Goal: Task Accomplishment & Management: Use online tool/utility

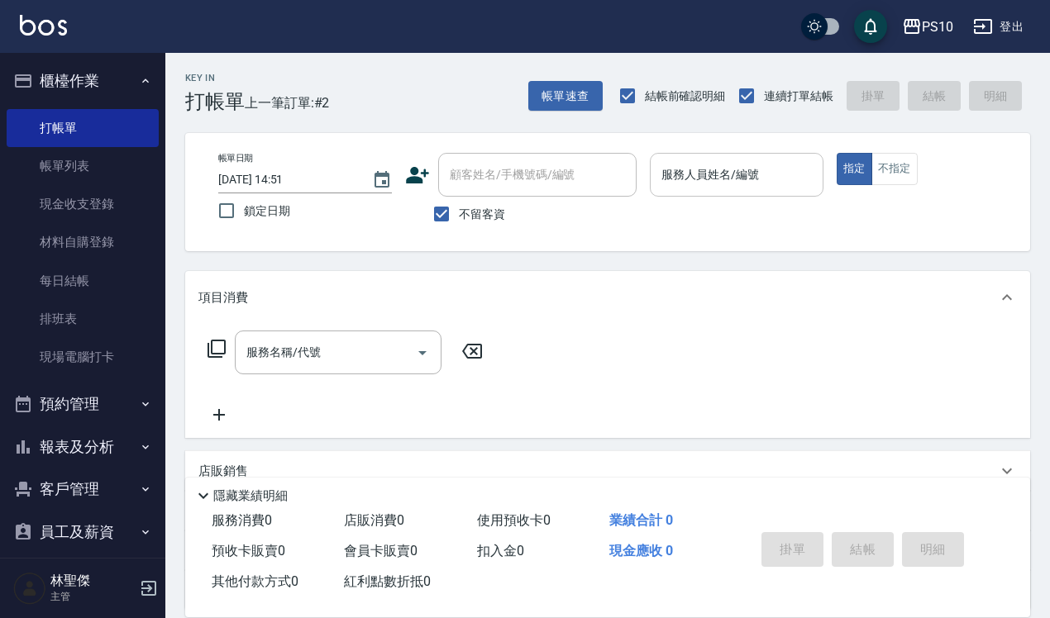
click at [744, 160] on input "服務人員姓名/編號" at bounding box center [736, 174] width 159 height 29
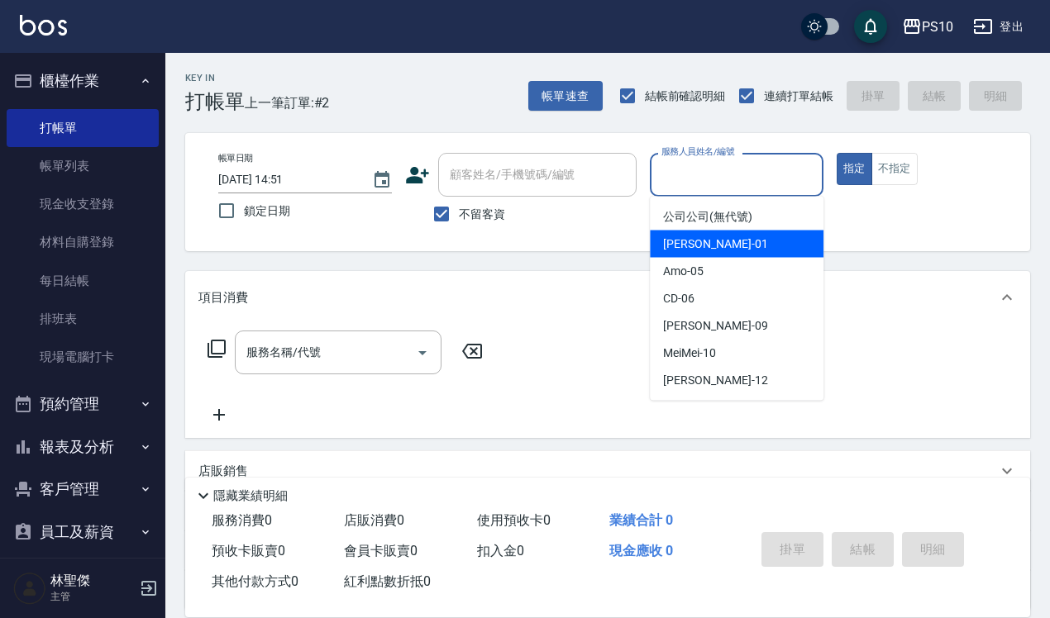
click at [725, 249] on div "[PERSON_NAME] -01" at bounding box center [737, 244] width 174 height 27
type input "[PERSON_NAME]-01"
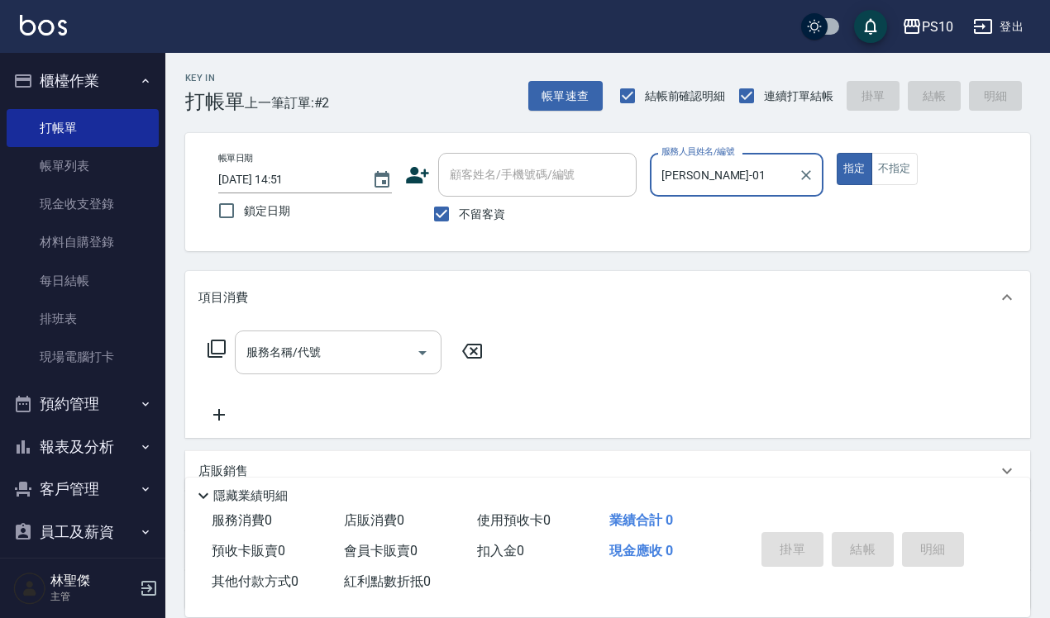
click at [349, 360] on input "服務名稱/代號" at bounding box center [325, 352] width 167 height 29
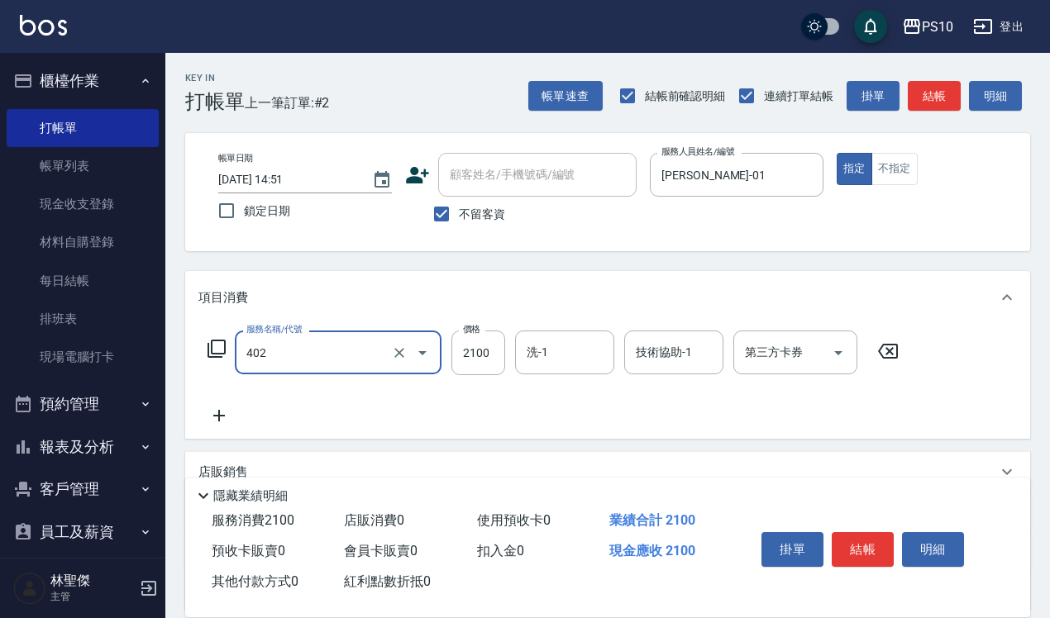
type input "染髮中髮(402)"
type input "2160"
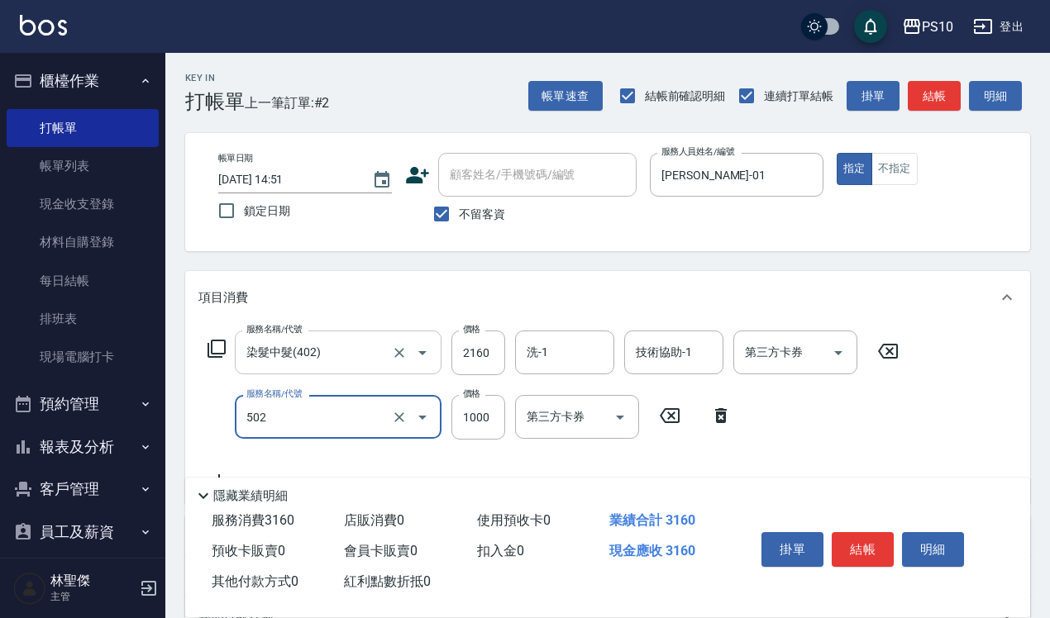
type input "洋甘菊護髮(502)"
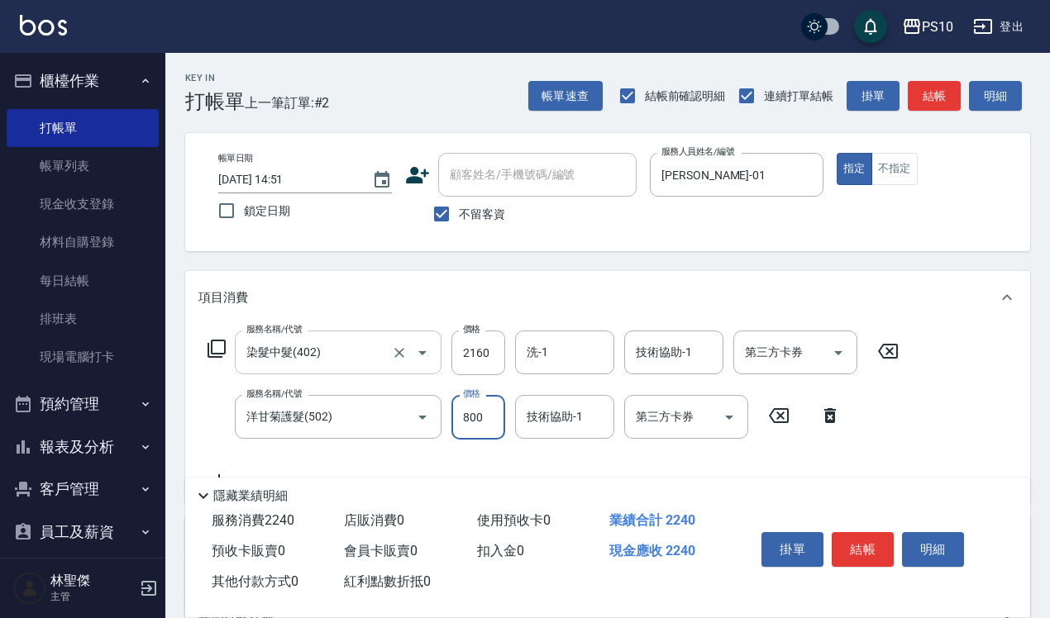
type input "800"
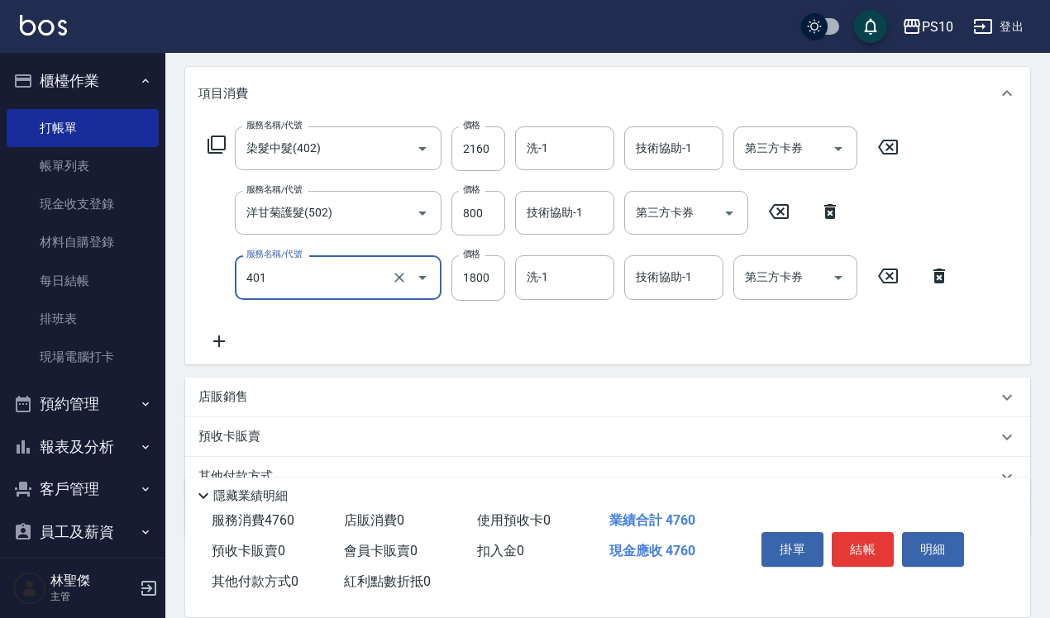
scroll to position [207, 0]
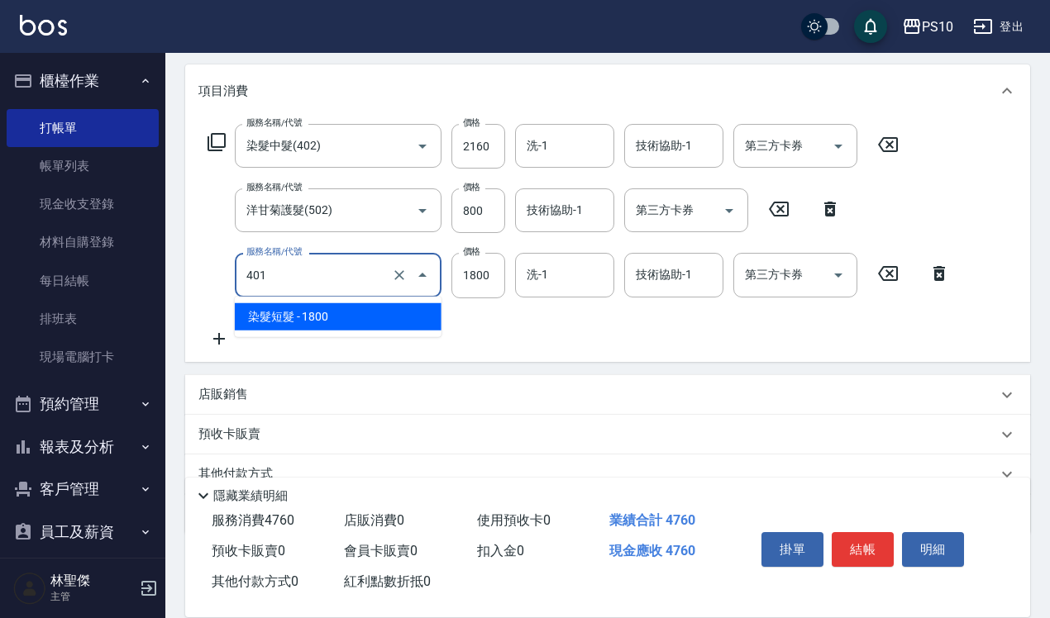
drag, startPoint x: 265, startPoint y: 287, endPoint x: 241, endPoint y: 292, distance: 24.5
click at [241, 292] on div "401 服務名稱/代號" at bounding box center [338, 275] width 207 height 44
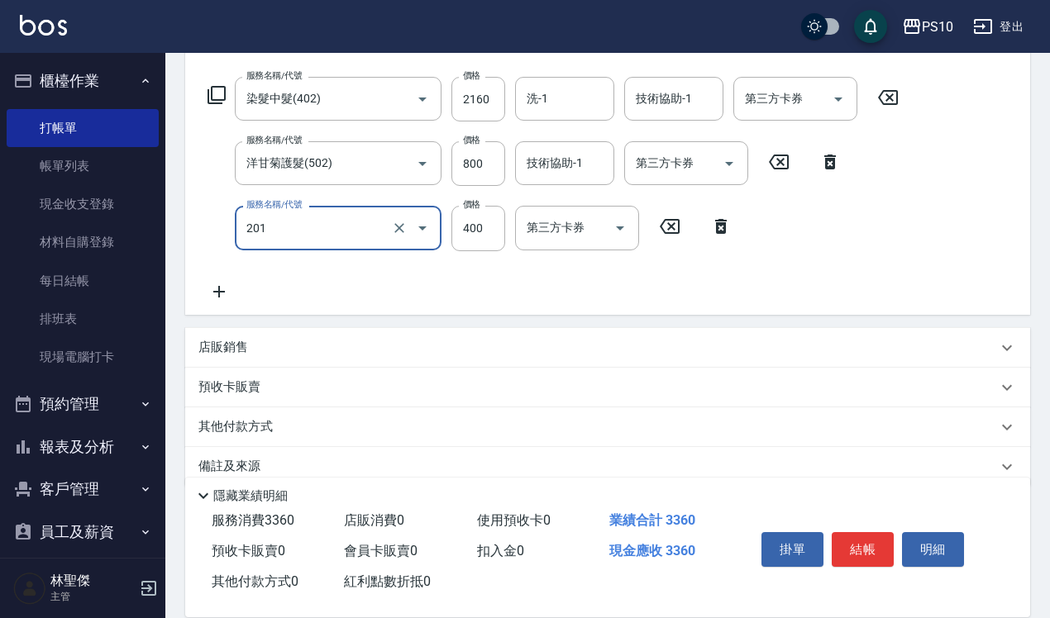
scroll to position [279, 0]
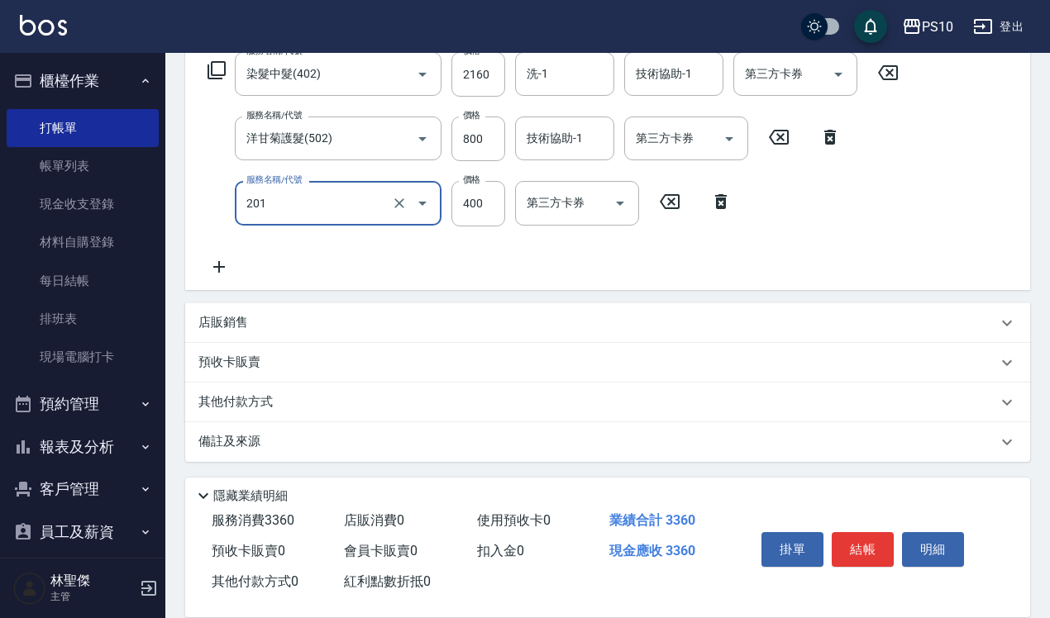
type input "剪髮(201)"
click at [237, 398] on p "其他付款方式" at bounding box center [239, 402] width 83 height 18
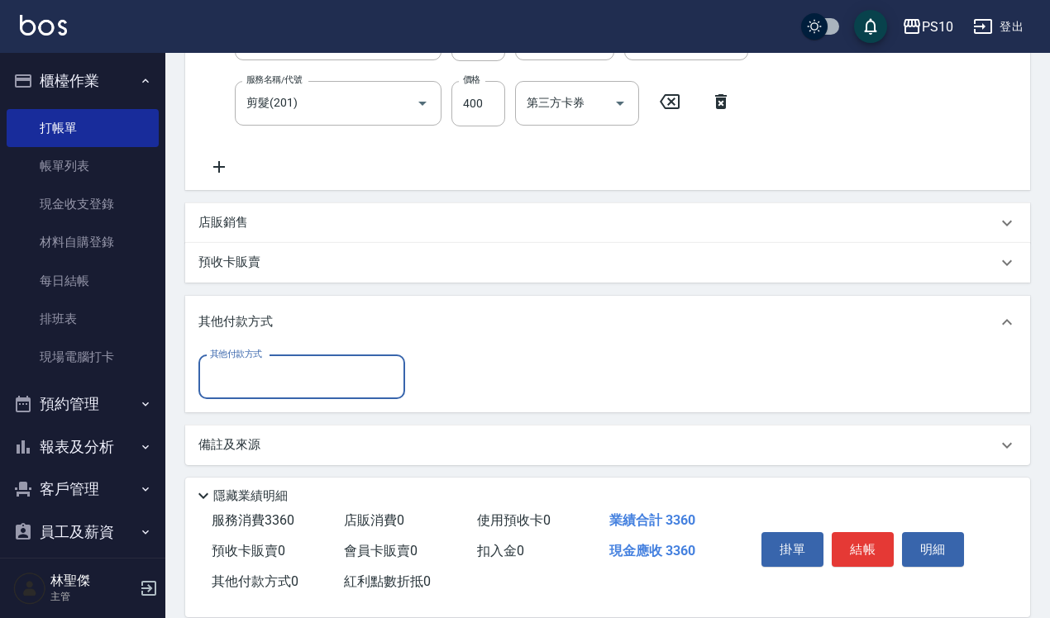
scroll to position [381, 0]
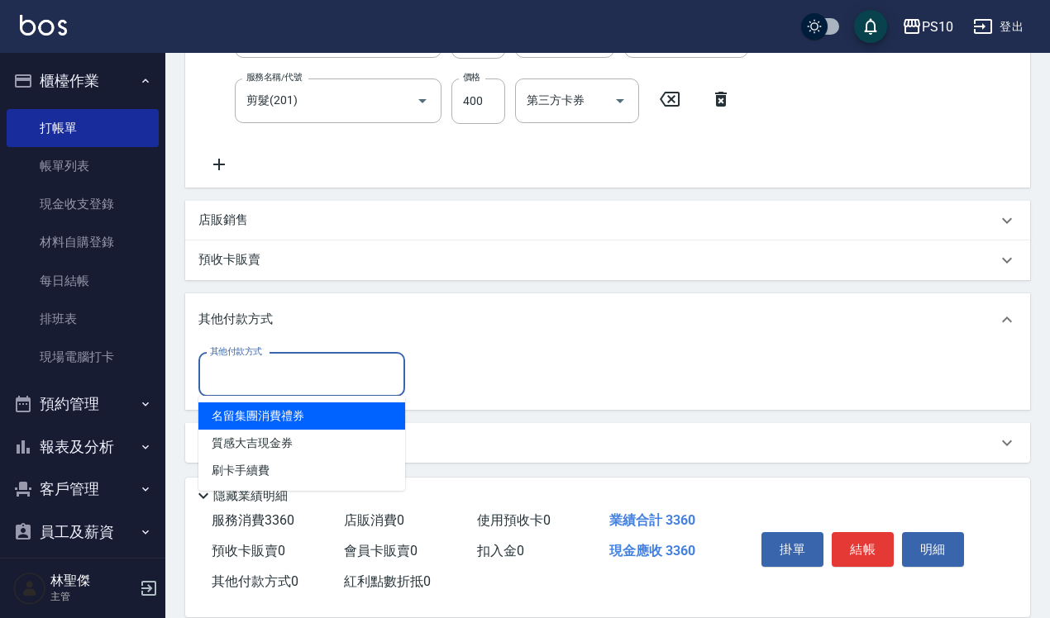
click at [279, 372] on input "其他付款方式" at bounding box center [302, 374] width 192 height 29
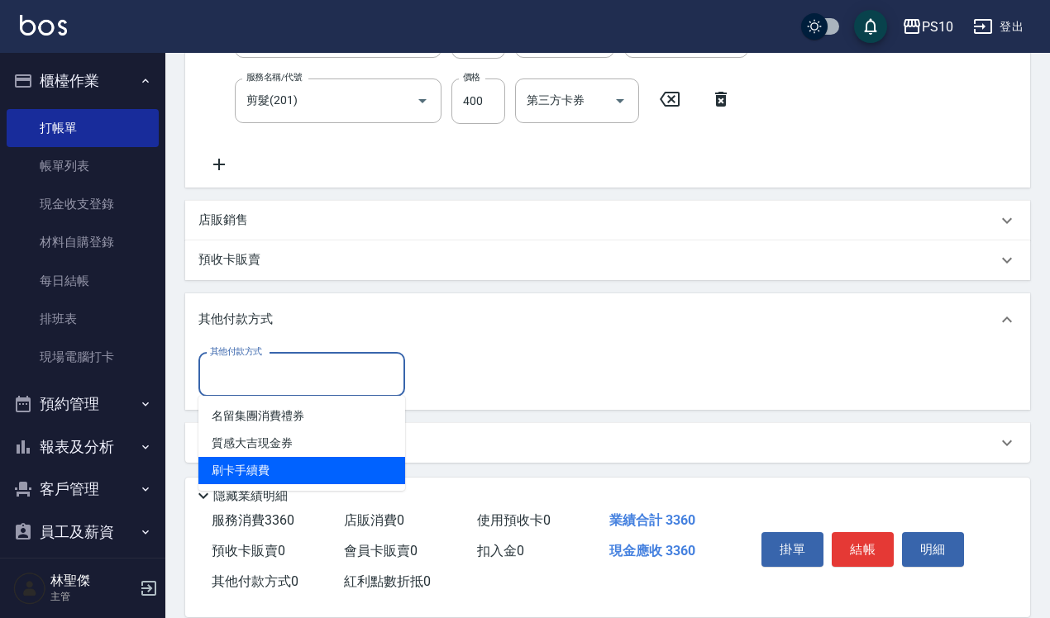
click at [258, 464] on span "刷卡手續費" at bounding box center [301, 470] width 207 height 27
type input "刷卡手續費"
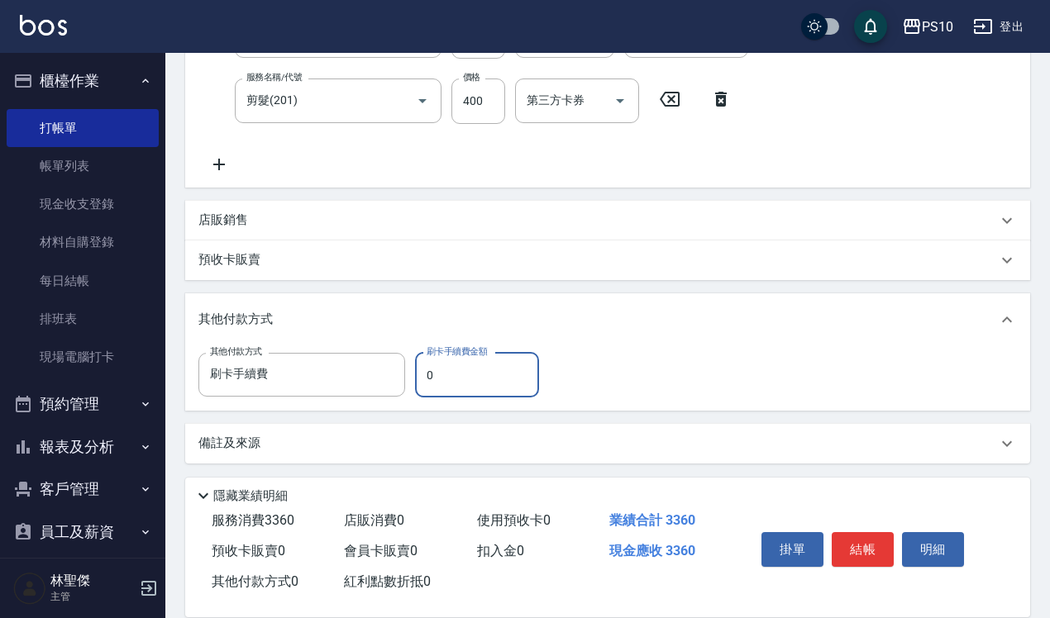
click at [423, 369] on input "0" at bounding box center [477, 375] width 124 height 45
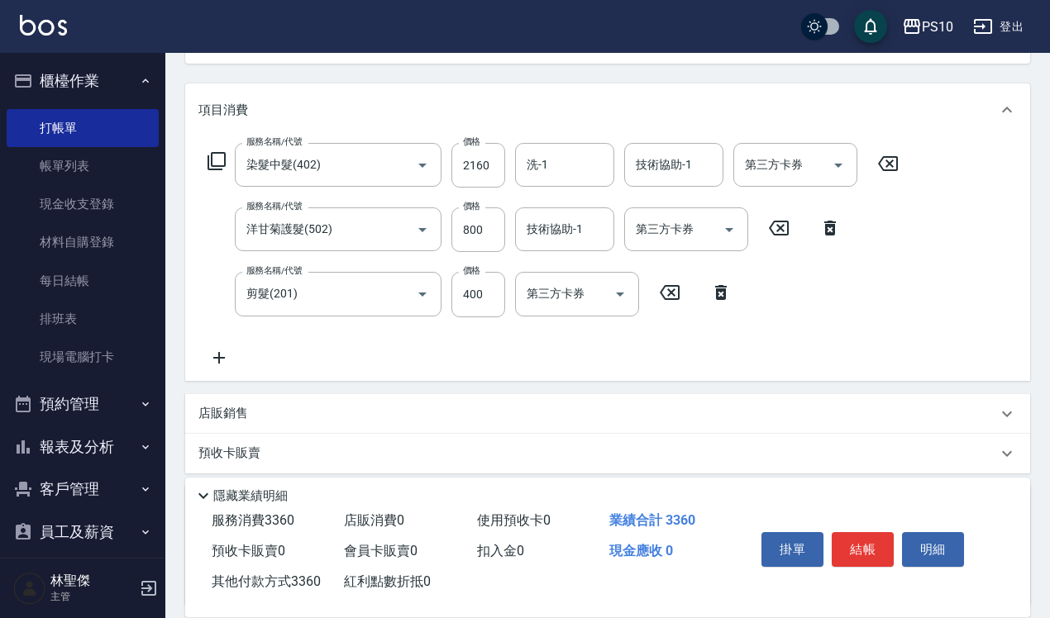
scroll to position [0, 0]
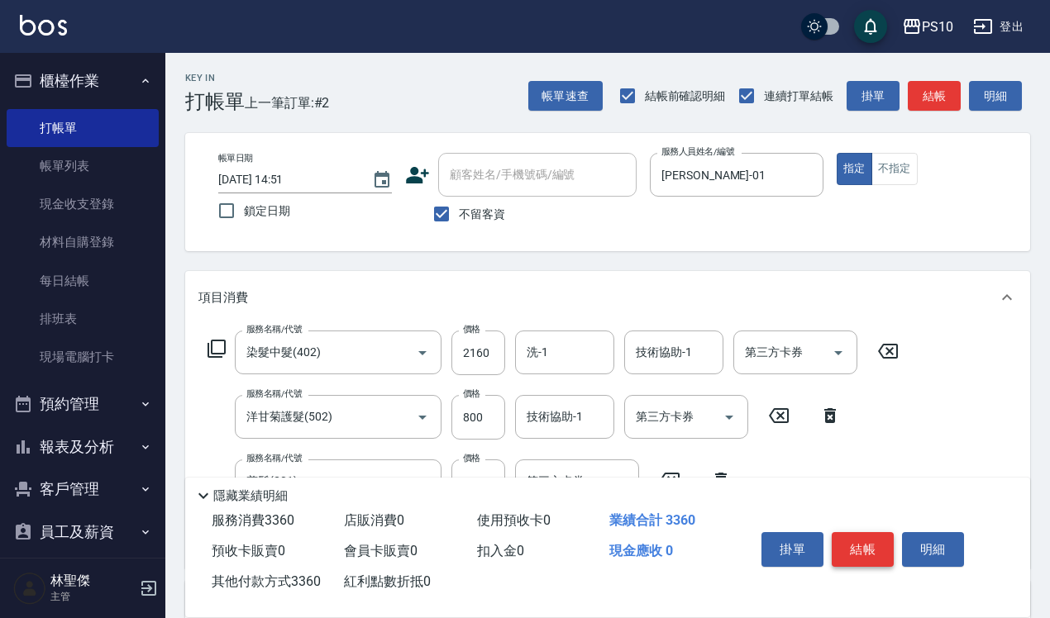
type input "3360"
click at [879, 540] on button "結帳" at bounding box center [862, 549] width 62 height 35
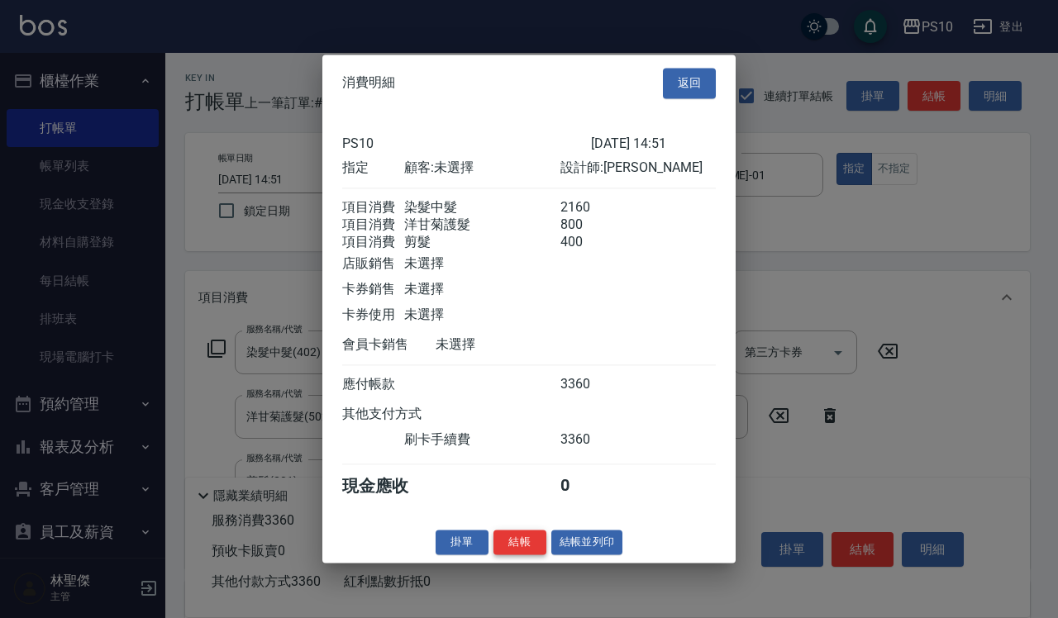
click at [507, 554] on button "結帳" at bounding box center [519, 543] width 53 height 26
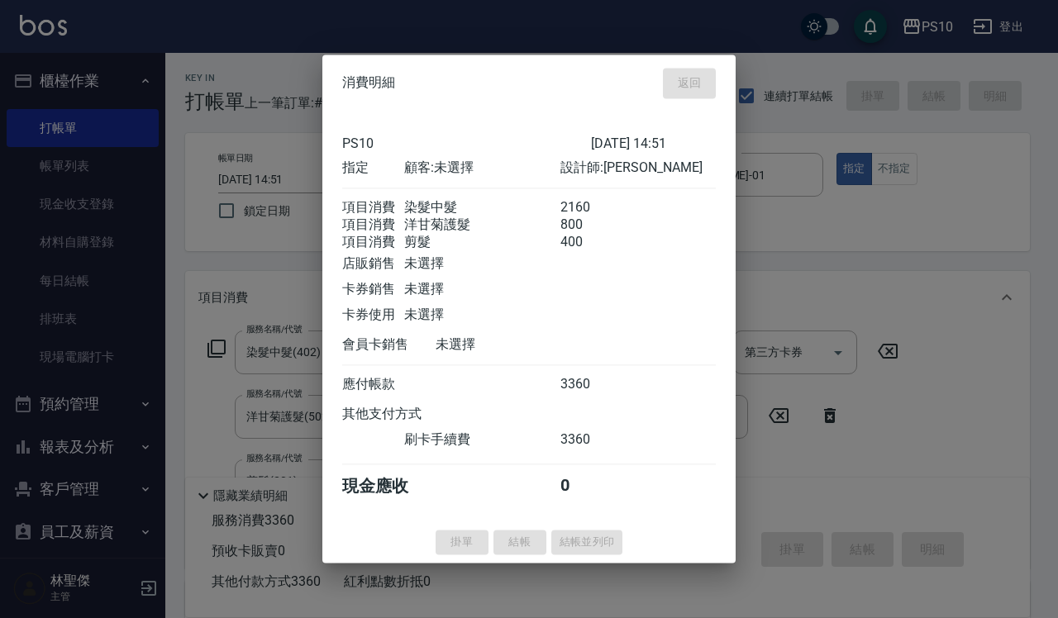
type input "[DATE] 16:30"
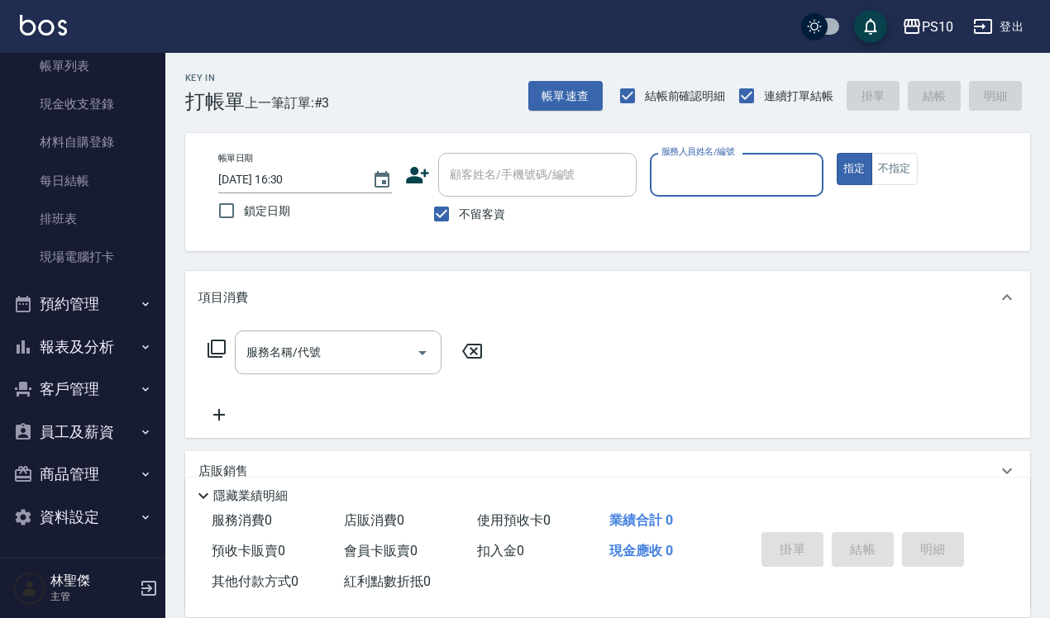
click at [113, 337] on button "報表及分析" at bounding box center [83, 347] width 152 height 43
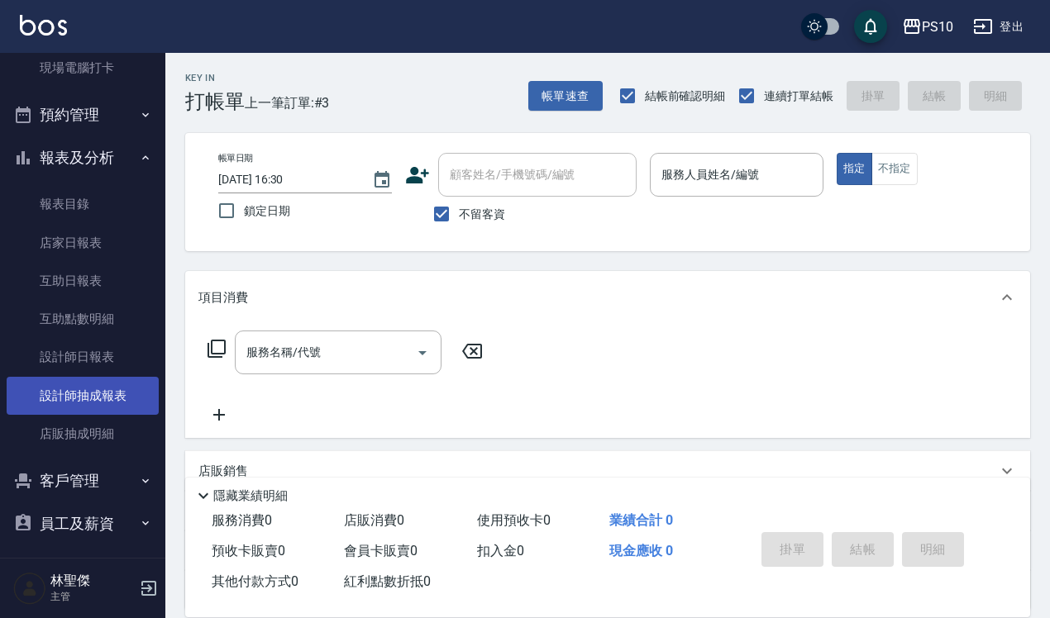
scroll to position [307, 0]
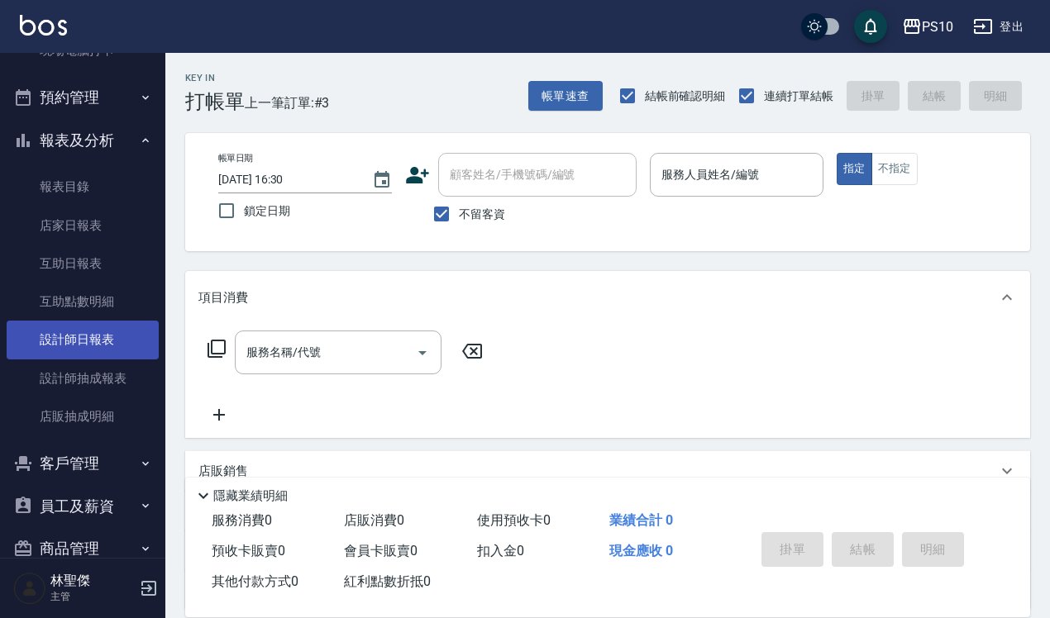
click at [107, 345] on link "設計師日報表" at bounding box center [83, 340] width 152 height 38
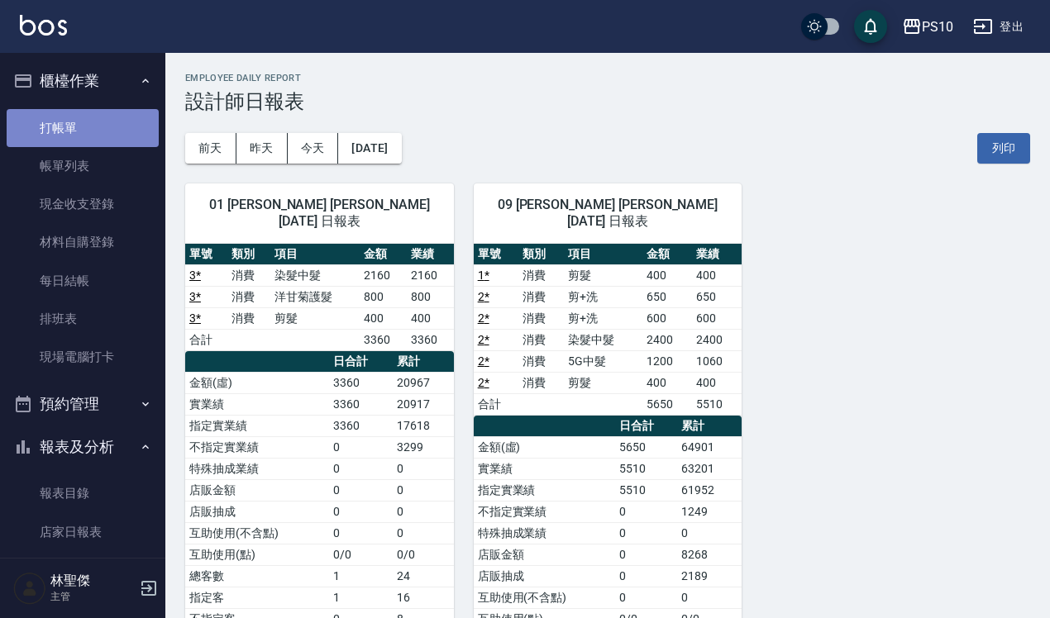
click at [97, 125] on link "打帳單" at bounding box center [83, 128] width 152 height 38
